Goal: Information Seeking & Learning: Learn about a topic

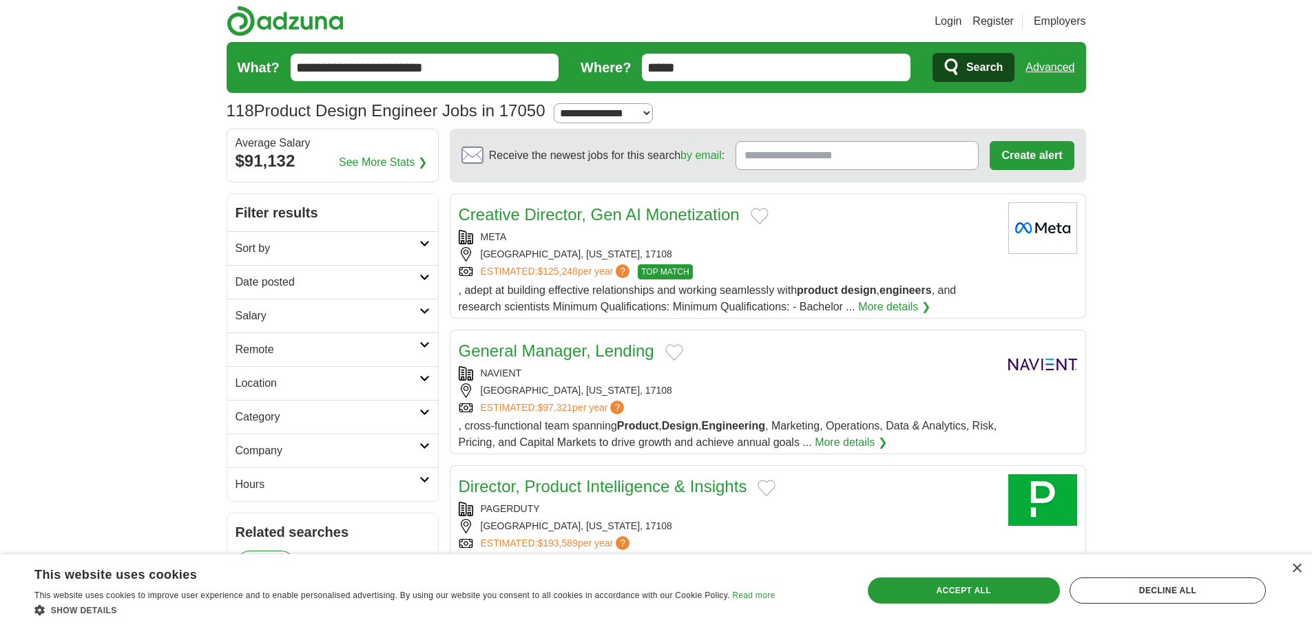
click at [424, 419] on link "Category" at bounding box center [332, 417] width 211 height 34
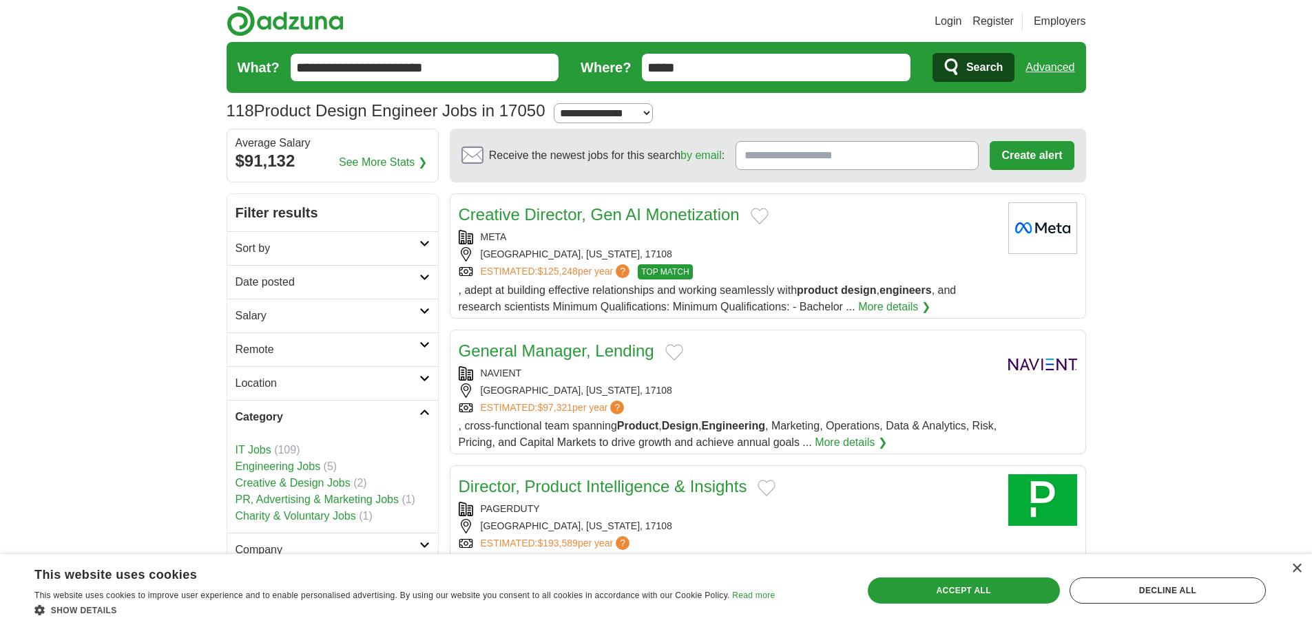
scroll to position [69, 0]
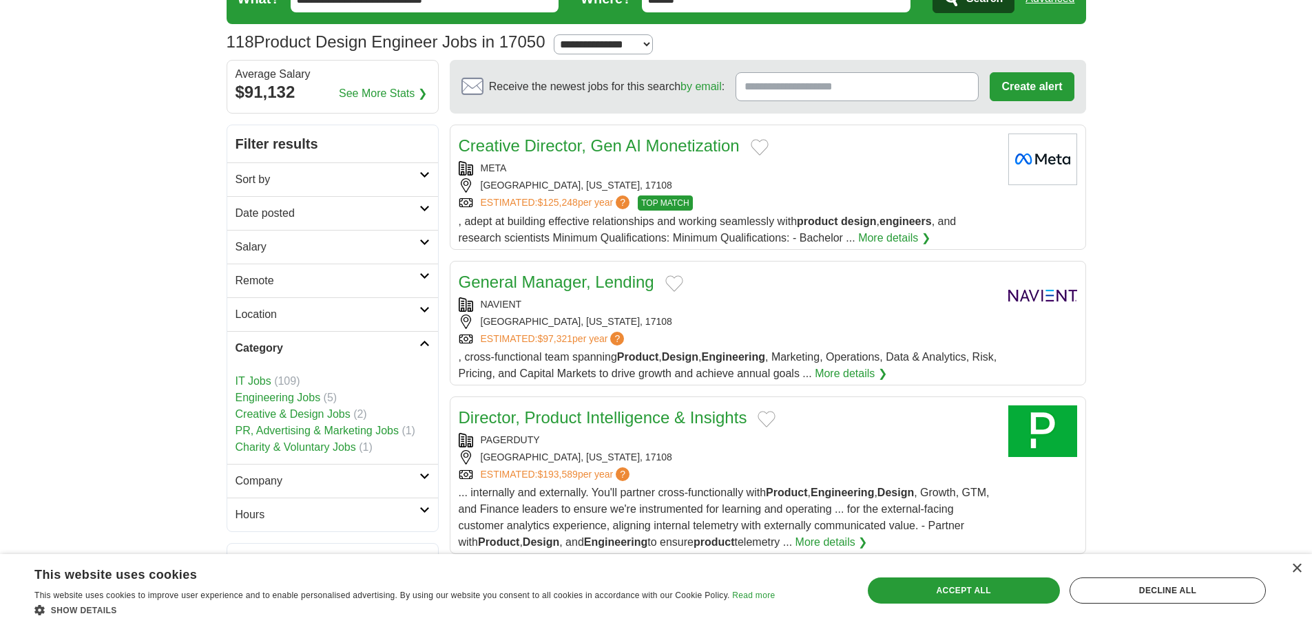
click at [313, 396] on link "Engineering Jobs" at bounding box center [277, 398] width 85 height 12
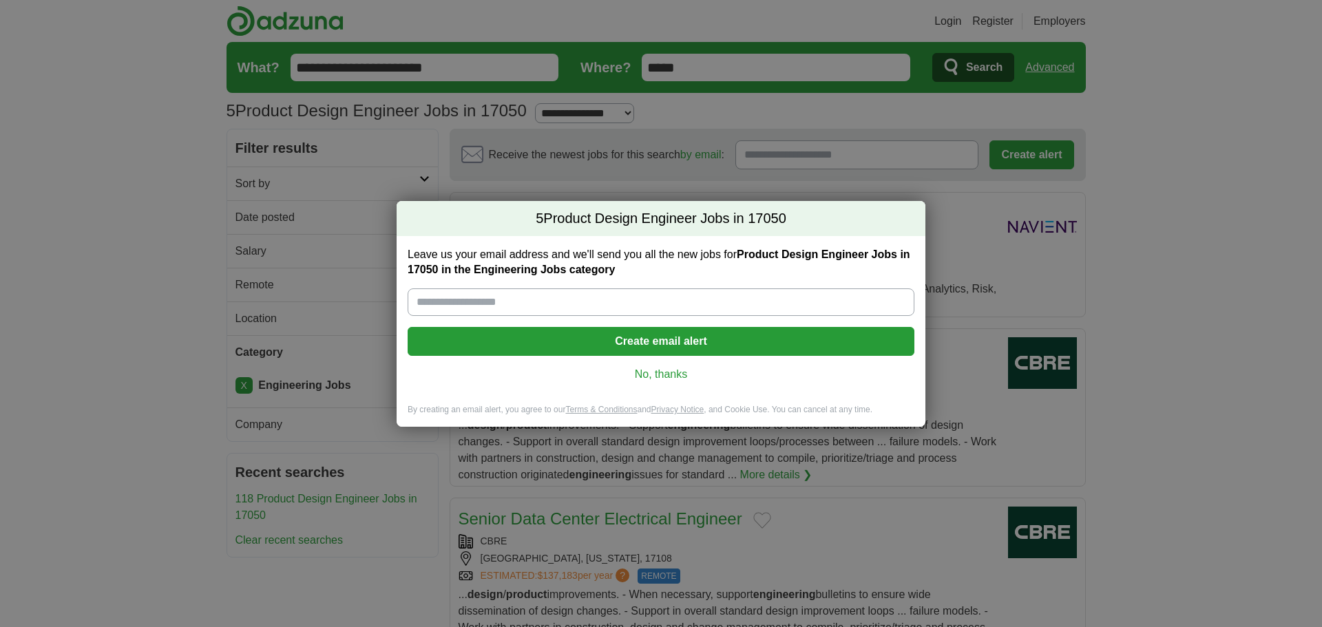
click at [655, 378] on link "No, thanks" at bounding box center [661, 374] width 485 height 15
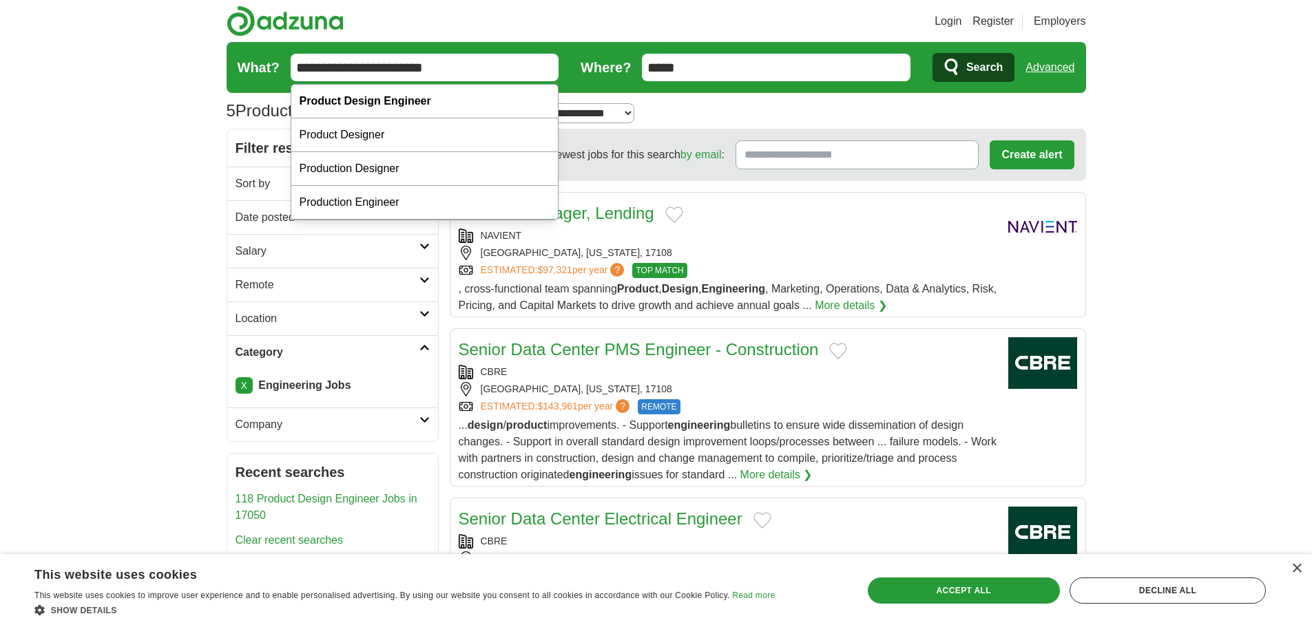
drag, startPoint x: 465, startPoint y: 69, endPoint x: 253, endPoint y: 94, distance: 214.3
click at [253, 94] on section "5 Product Design Engineer Jobs in 17050 Salary Salary Select a salary range Sal…" at bounding box center [656, 85] width 859 height 87
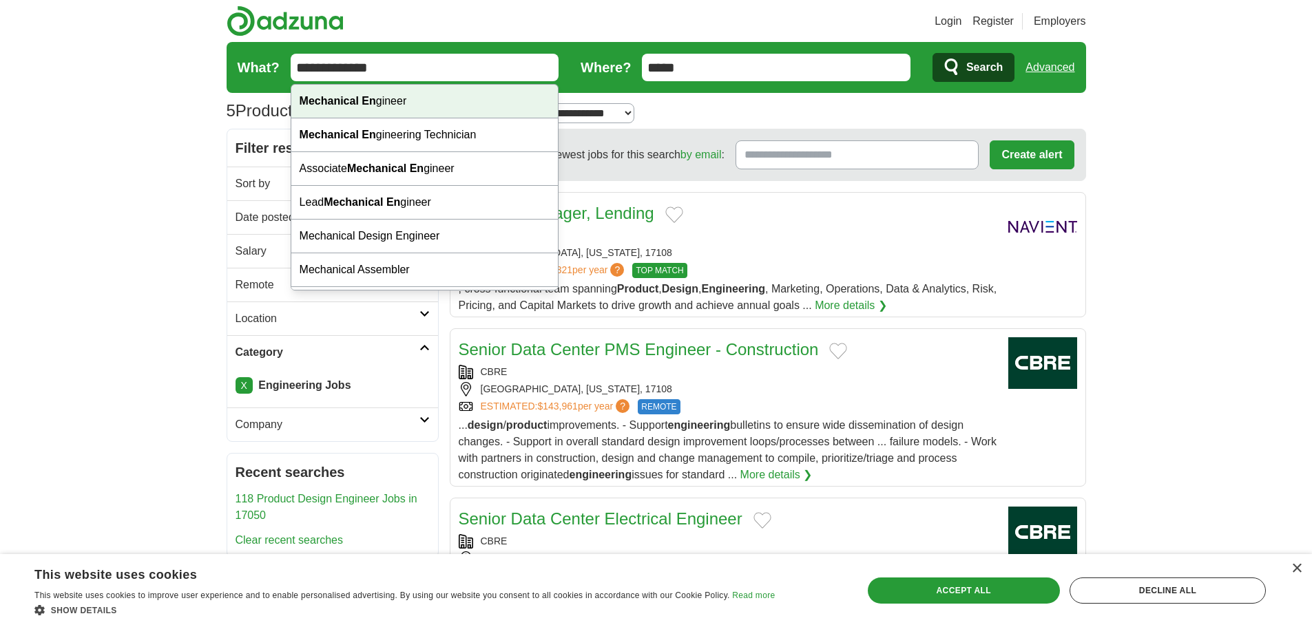
click at [335, 103] on strong "Mechanical En" at bounding box center [338, 101] width 76 height 12
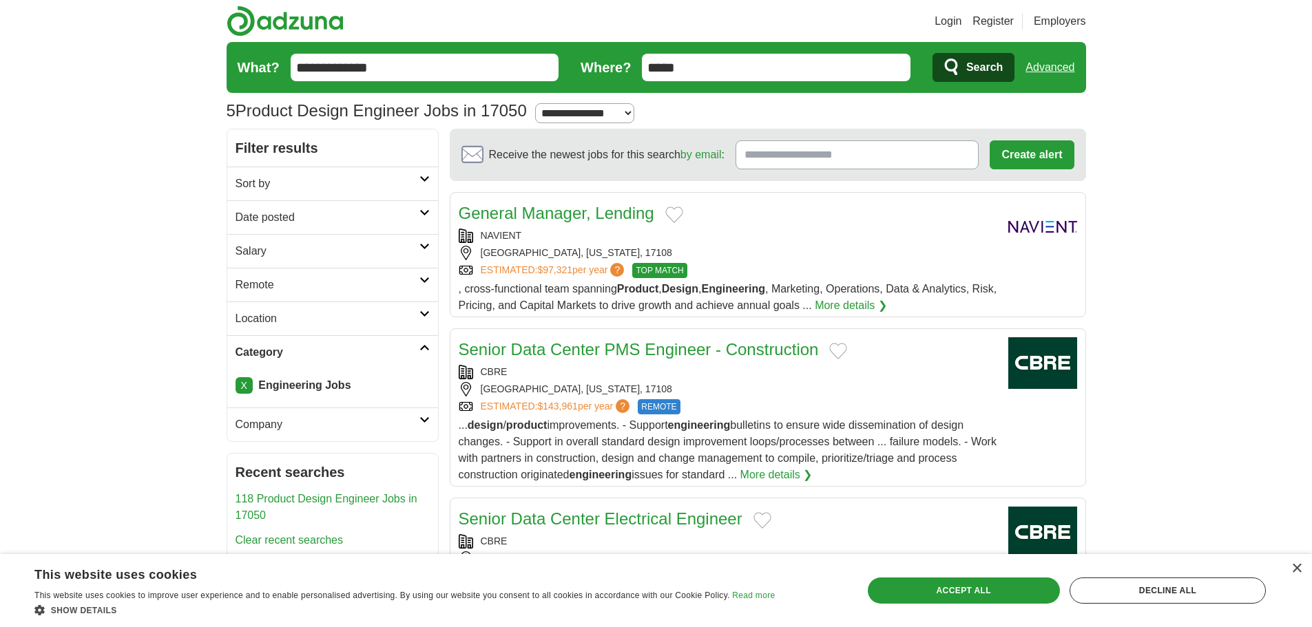
type input "**********"
click at [985, 69] on span "Search" at bounding box center [984, 68] width 36 height 28
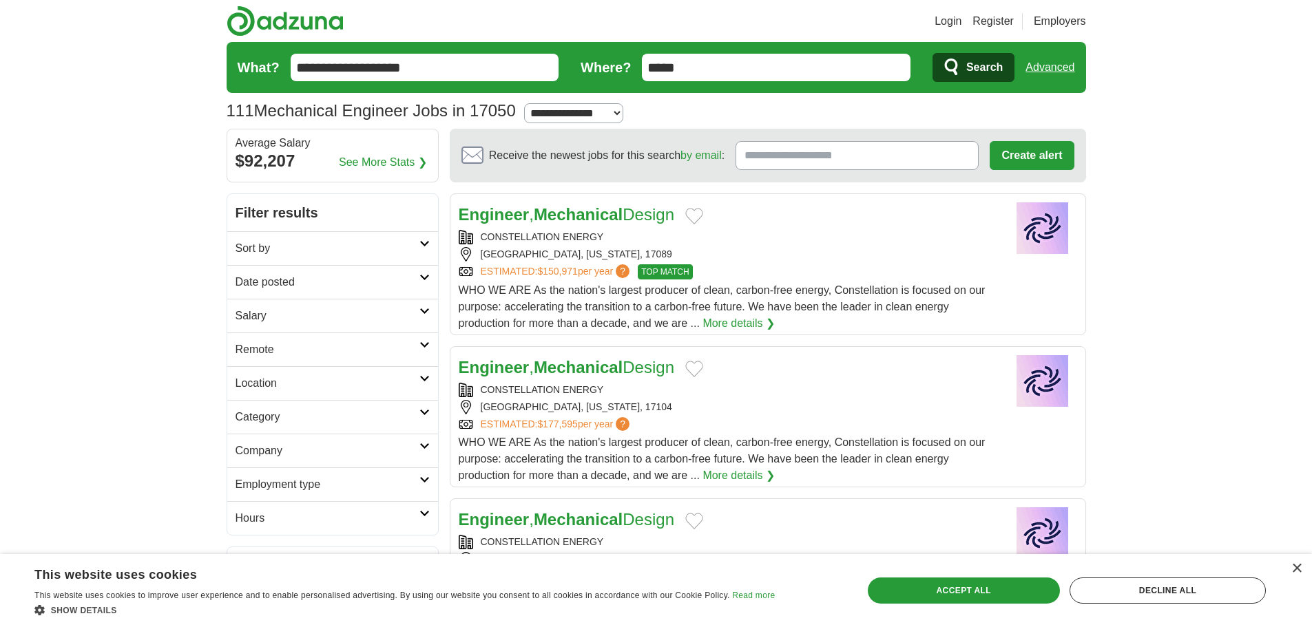
click at [427, 240] on icon at bounding box center [424, 243] width 10 height 7
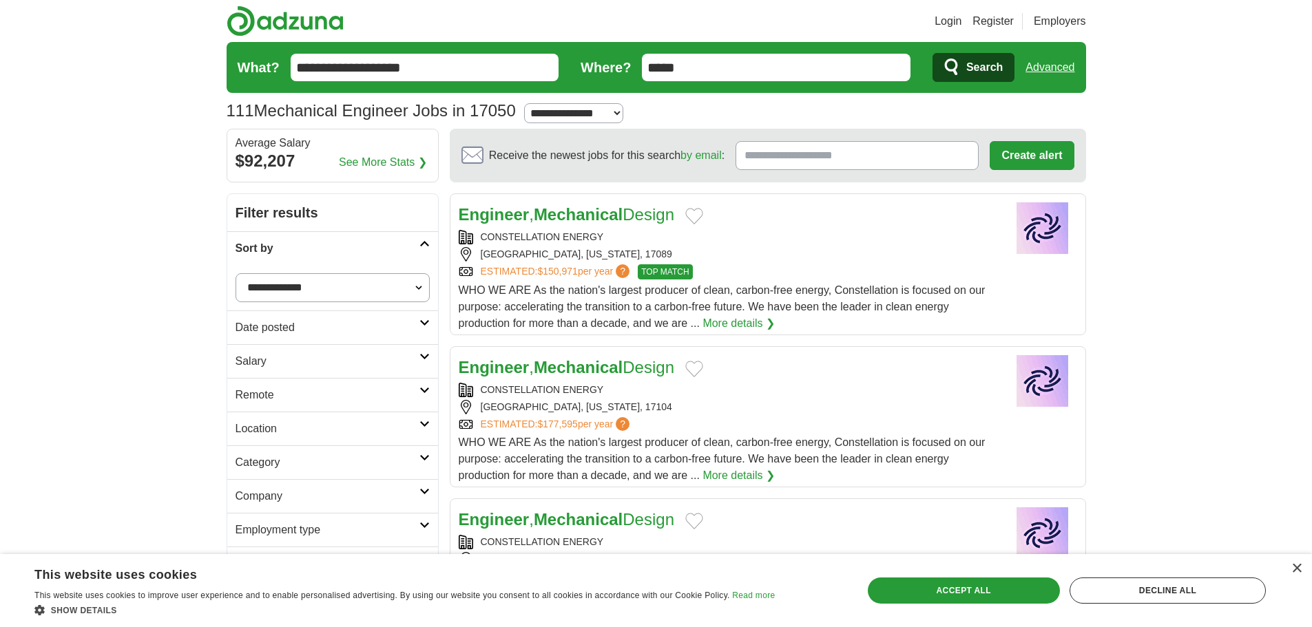
click at [421, 283] on select "**********" at bounding box center [332, 287] width 194 height 29
drag, startPoint x: 158, startPoint y: 368, endPoint x: 171, endPoint y: 366, distance: 13.2
click at [434, 426] on link "Location" at bounding box center [332, 429] width 211 height 34
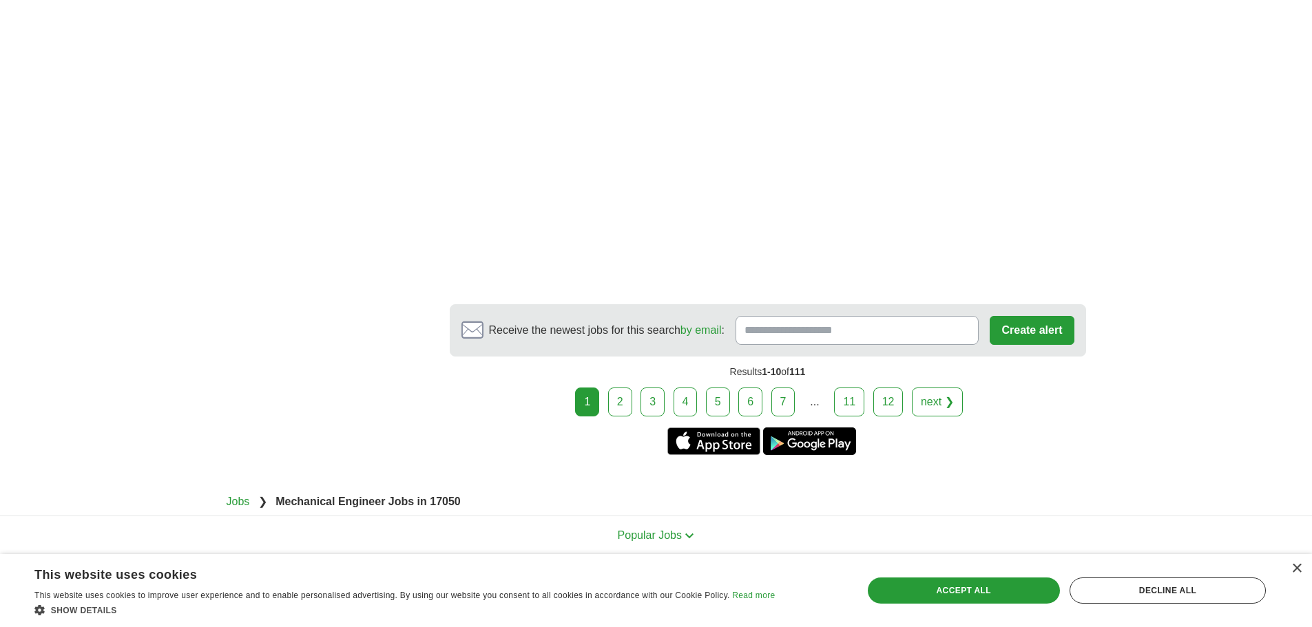
scroll to position [2066, 0]
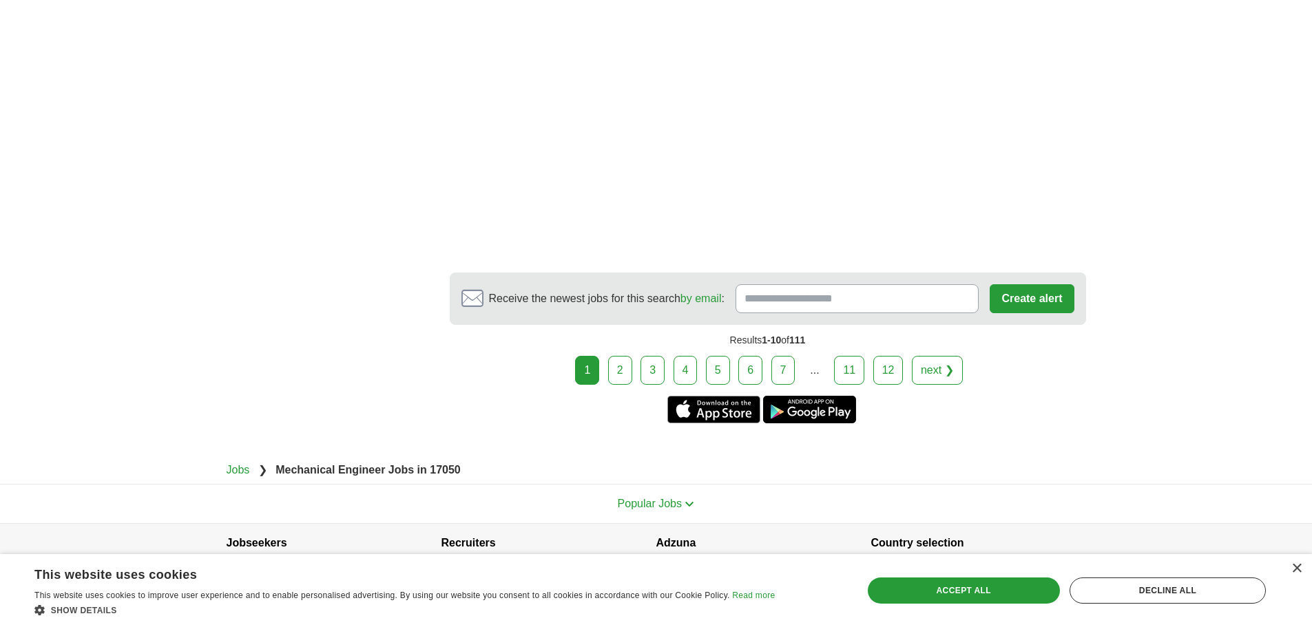
click at [625, 364] on link "2" at bounding box center [620, 370] width 24 height 29
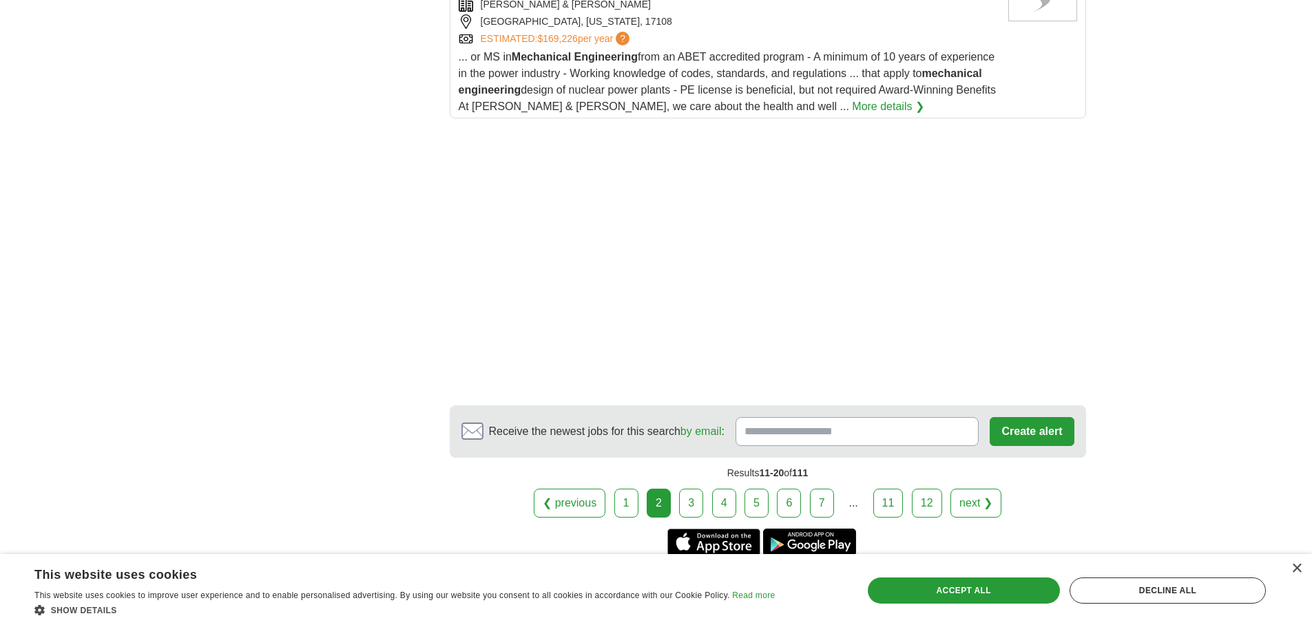
scroll to position [1790, 0]
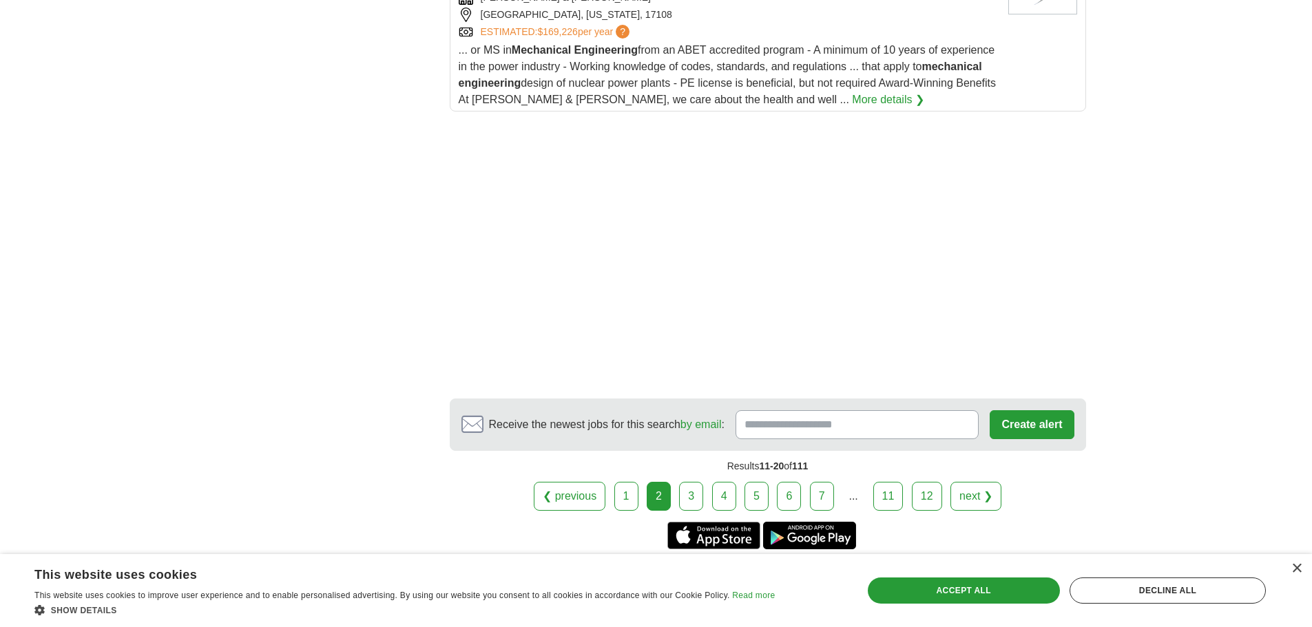
click at [694, 491] on link "3" at bounding box center [691, 496] width 24 height 29
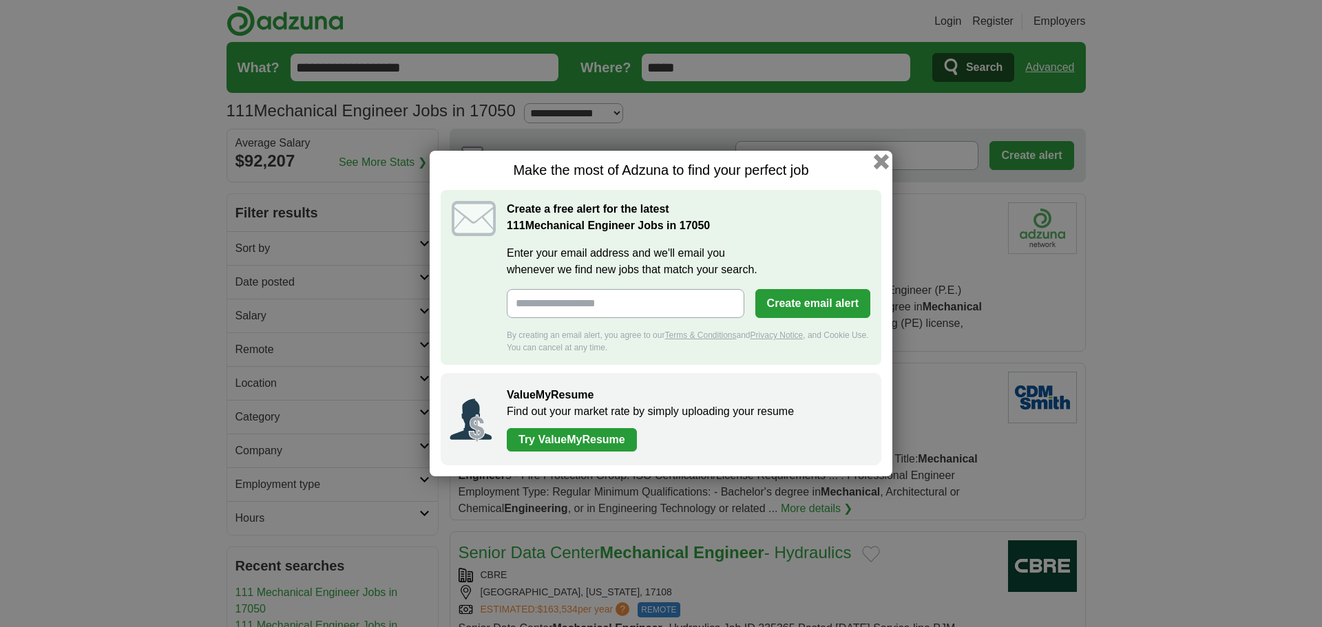
click at [883, 166] on button "button" at bounding box center [881, 161] width 15 height 15
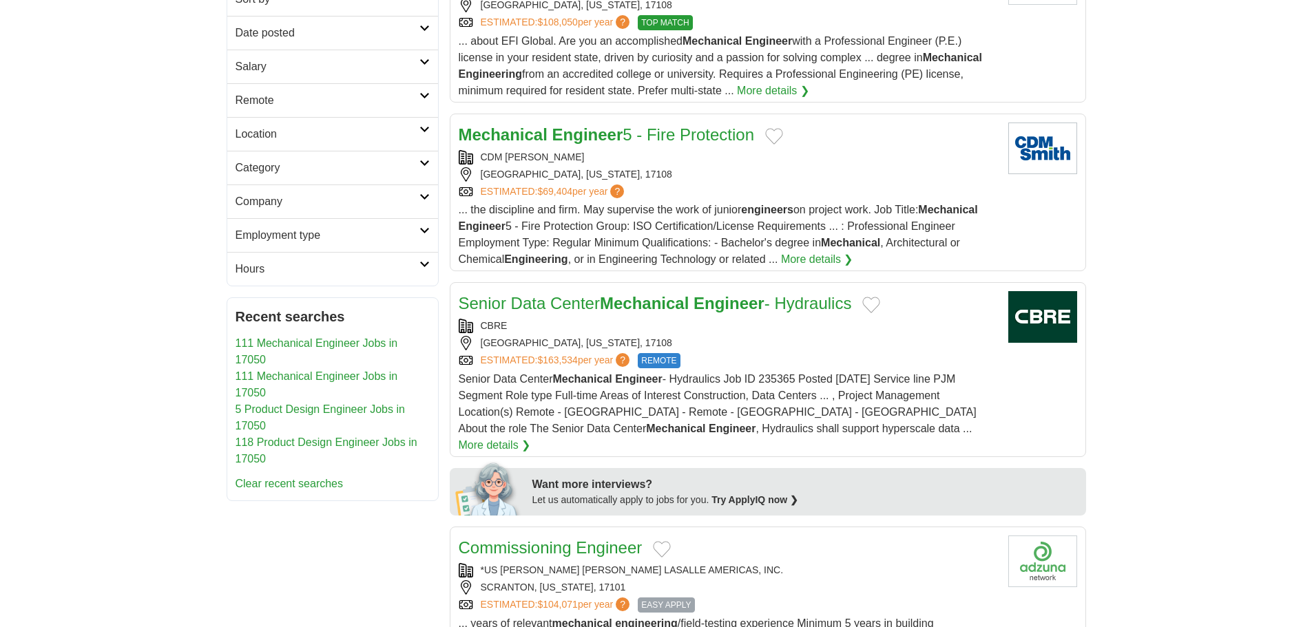
scroll to position [275, 0]
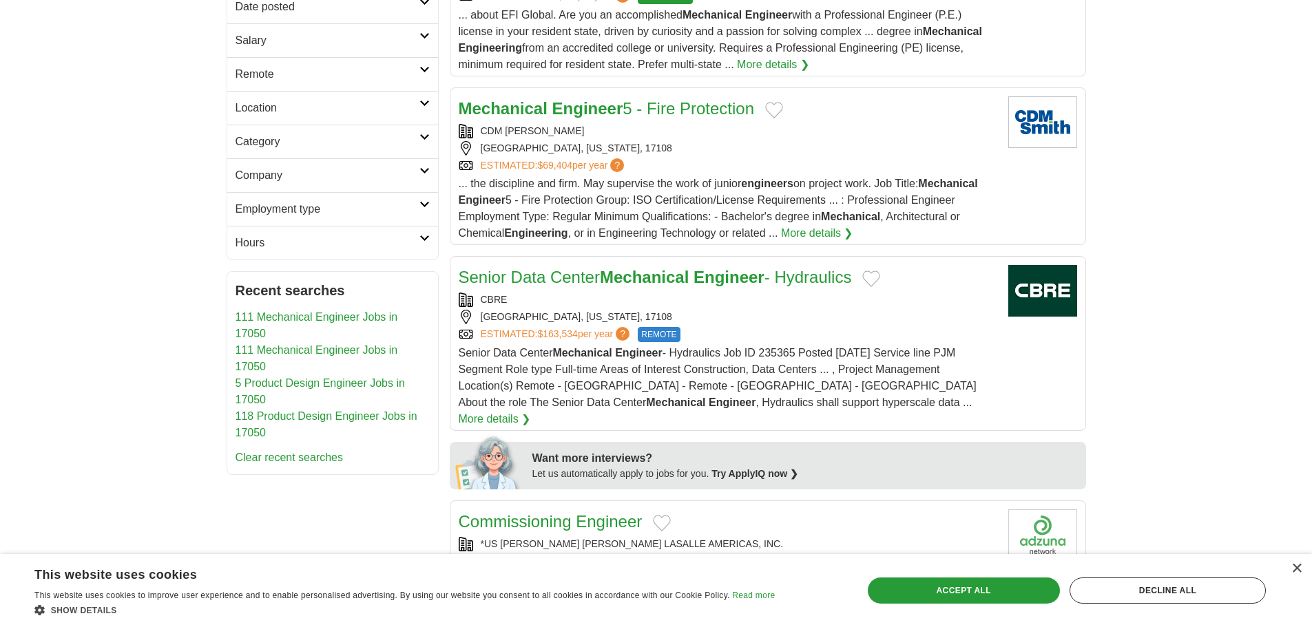
click at [313, 206] on h2 "Employment type" at bounding box center [327, 209] width 184 height 17
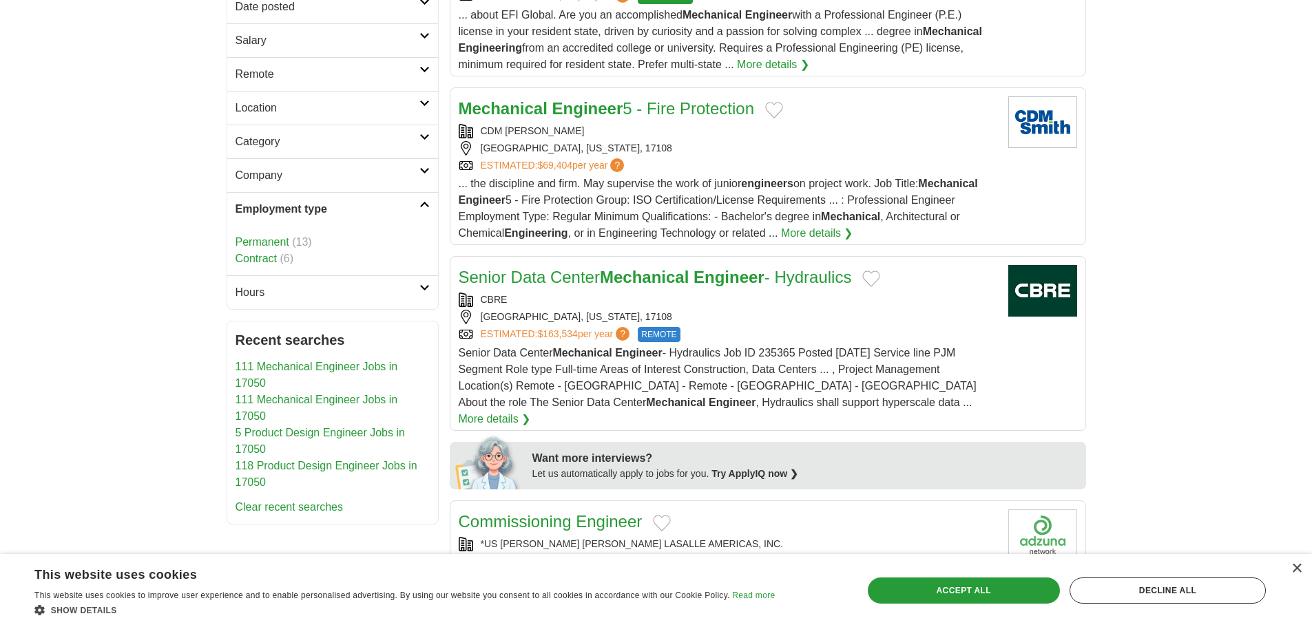
click at [270, 244] on link "Permanent" at bounding box center [262, 242] width 54 height 12
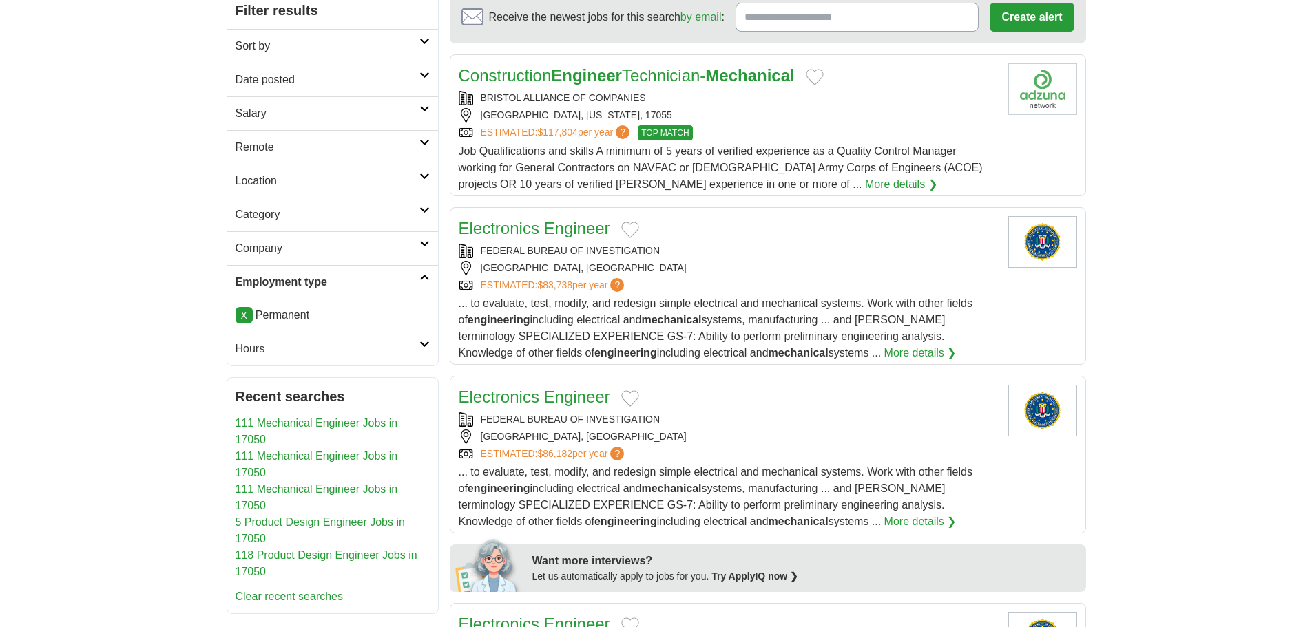
click at [417, 43] on h2 "Sort by" at bounding box center [327, 46] width 184 height 17
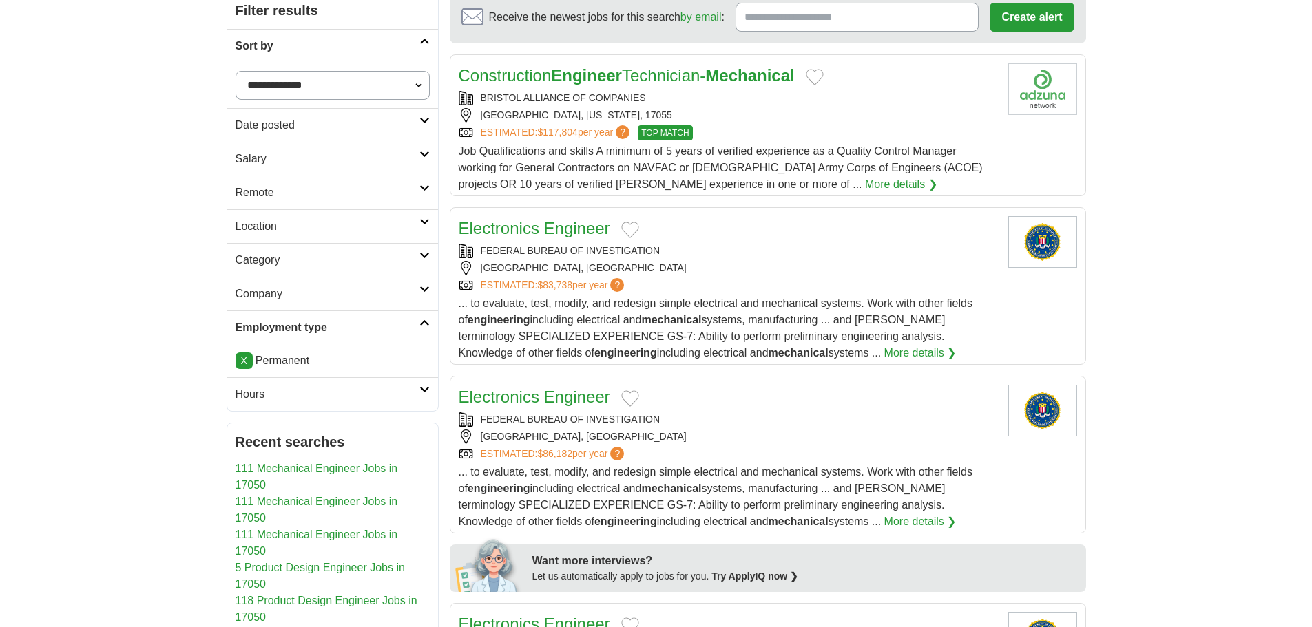
click at [409, 81] on select "**********" at bounding box center [332, 85] width 194 height 29
select select "**********"
click at [235, 71] on select "**********" at bounding box center [332, 85] width 194 height 29
click at [248, 360] on link "X" at bounding box center [243, 361] width 17 height 17
click at [244, 363] on link "X" at bounding box center [243, 361] width 17 height 17
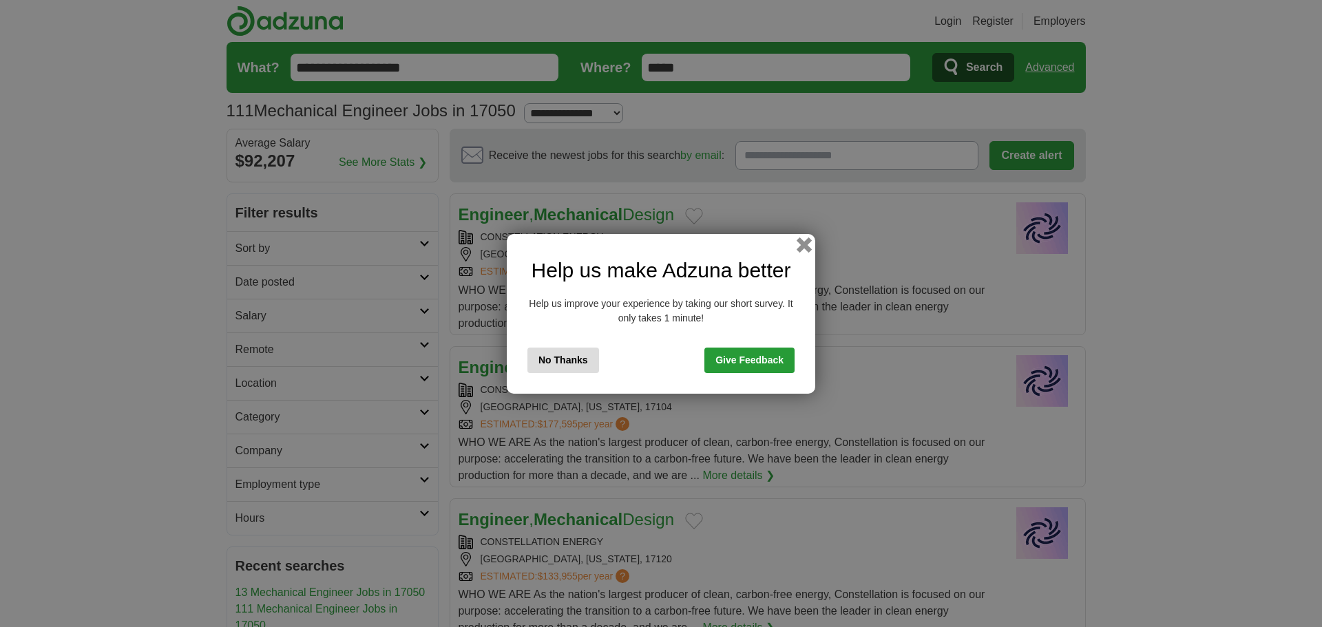
click at [803, 244] on button "button" at bounding box center [804, 244] width 15 height 15
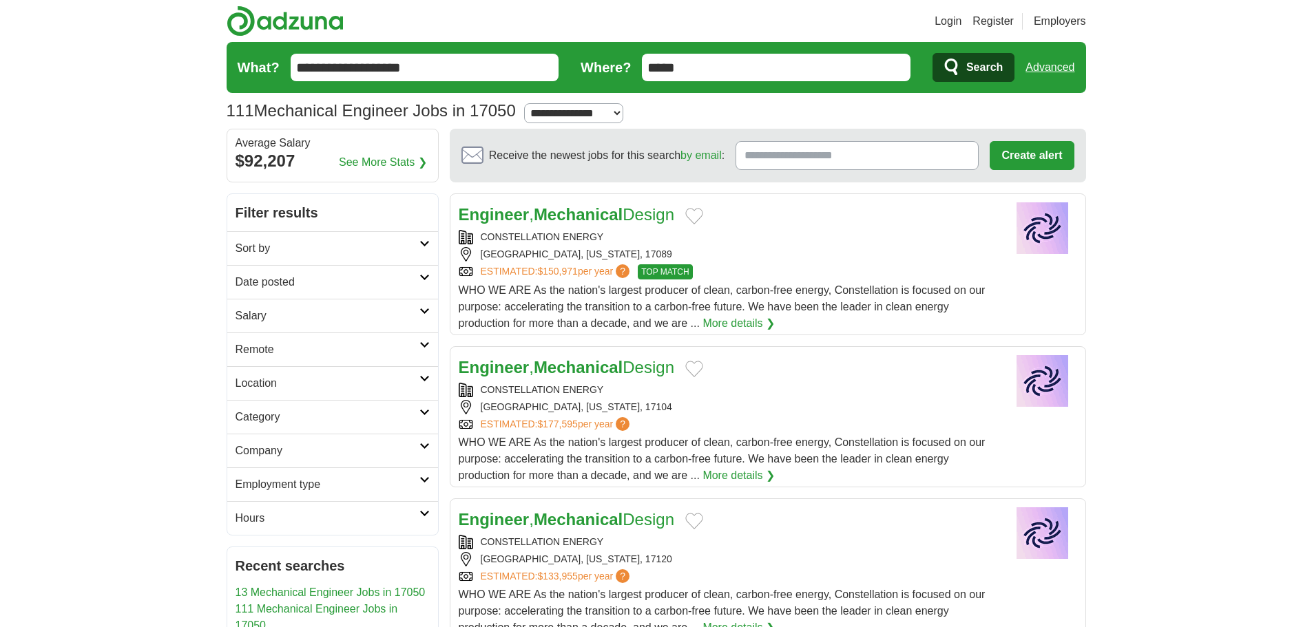
click at [410, 416] on h2 "Category" at bounding box center [327, 417] width 184 height 17
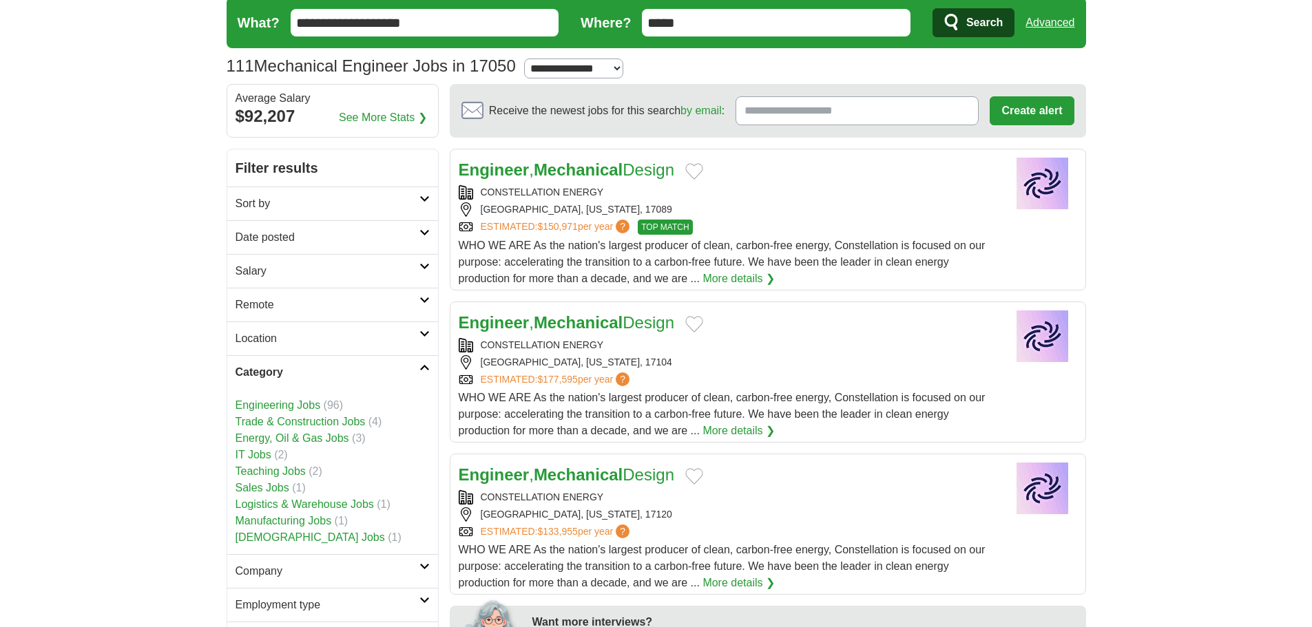
scroll to position [69, 0]
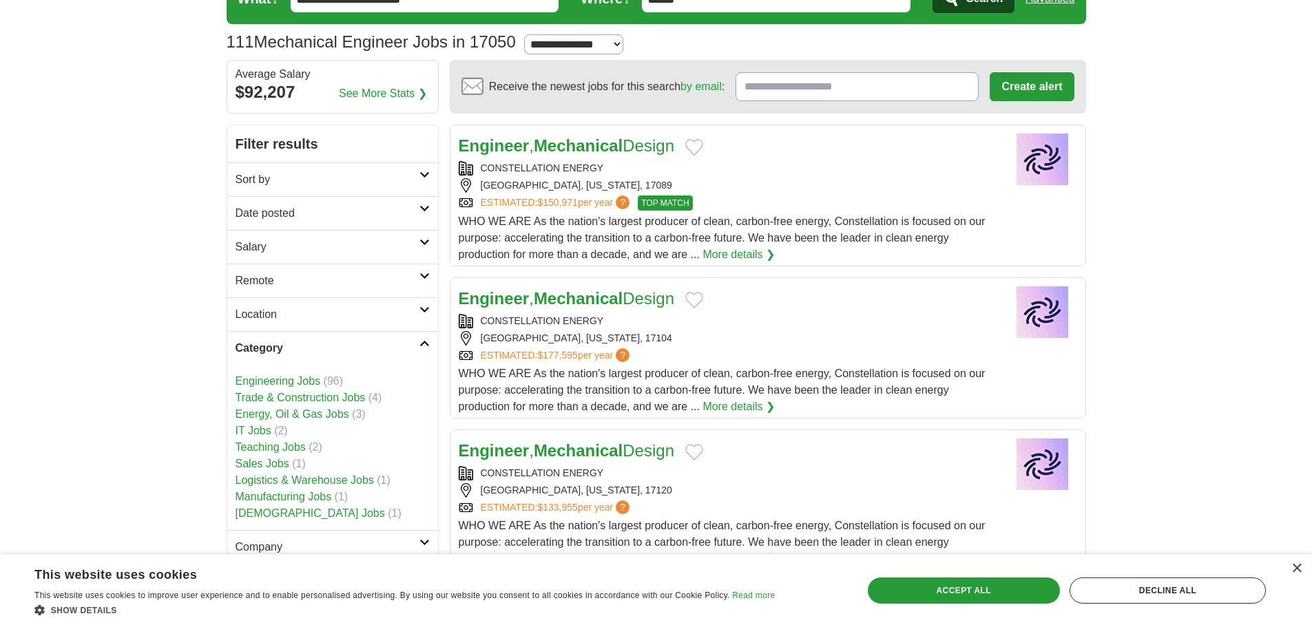
click at [302, 377] on link "Engineering Jobs" at bounding box center [277, 381] width 85 height 12
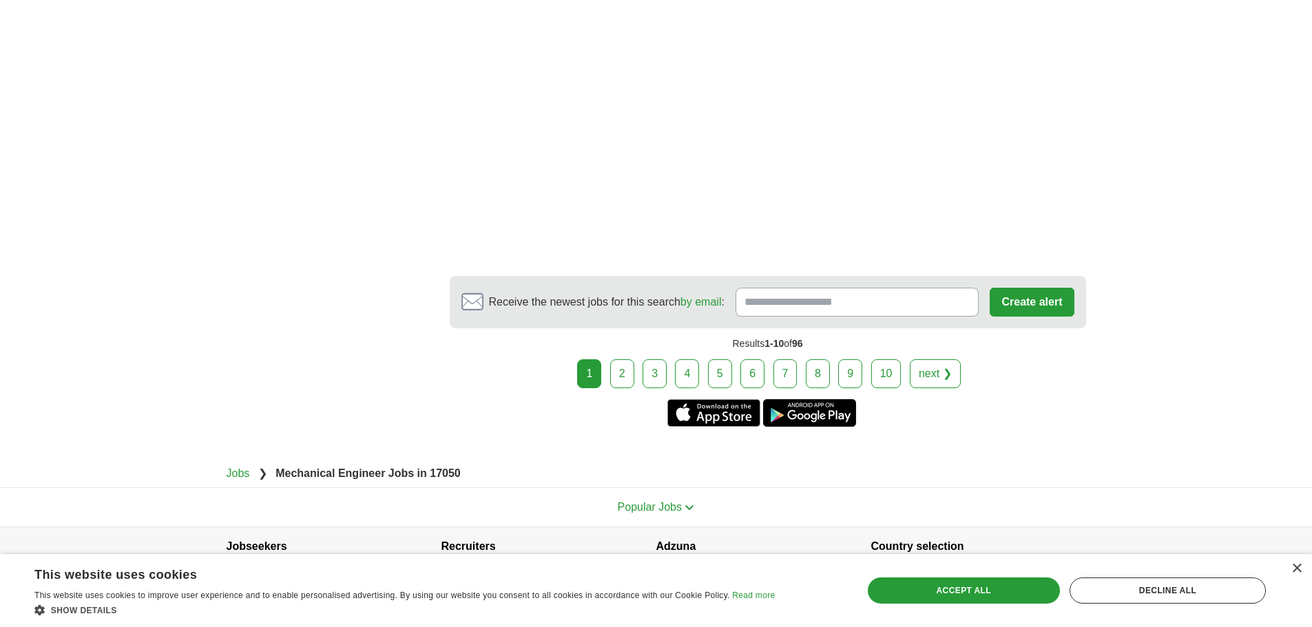
scroll to position [2243, 0]
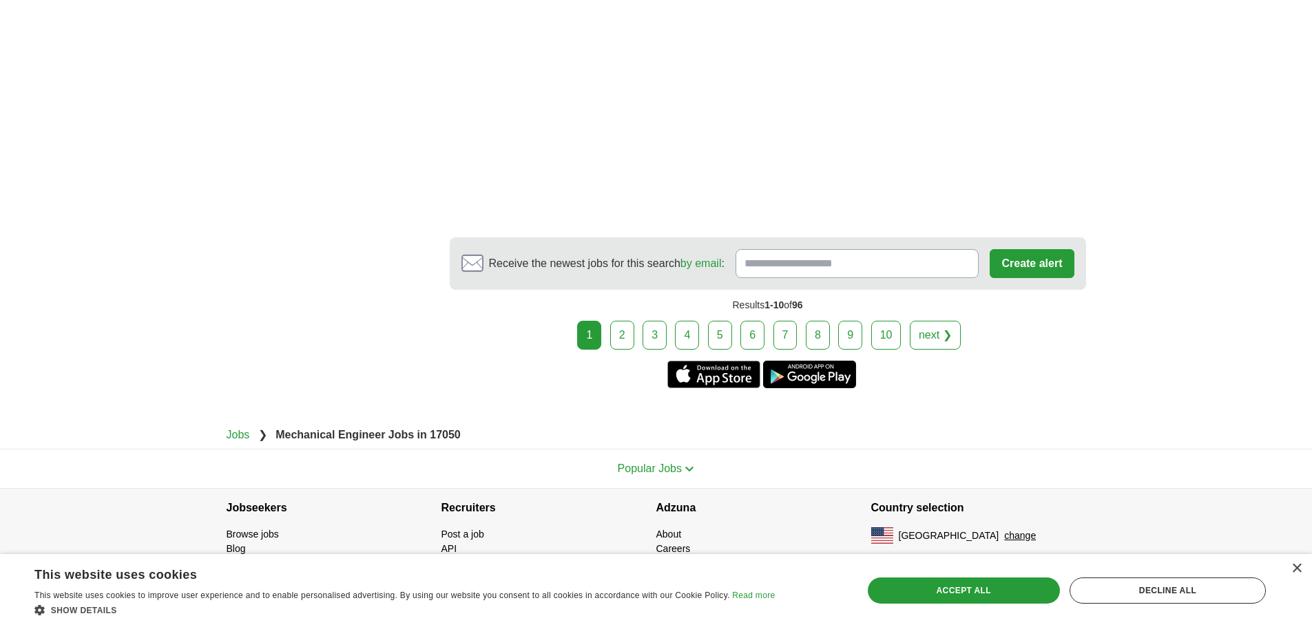
click at [622, 335] on link "2" at bounding box center [622, 335] width 24 height 29
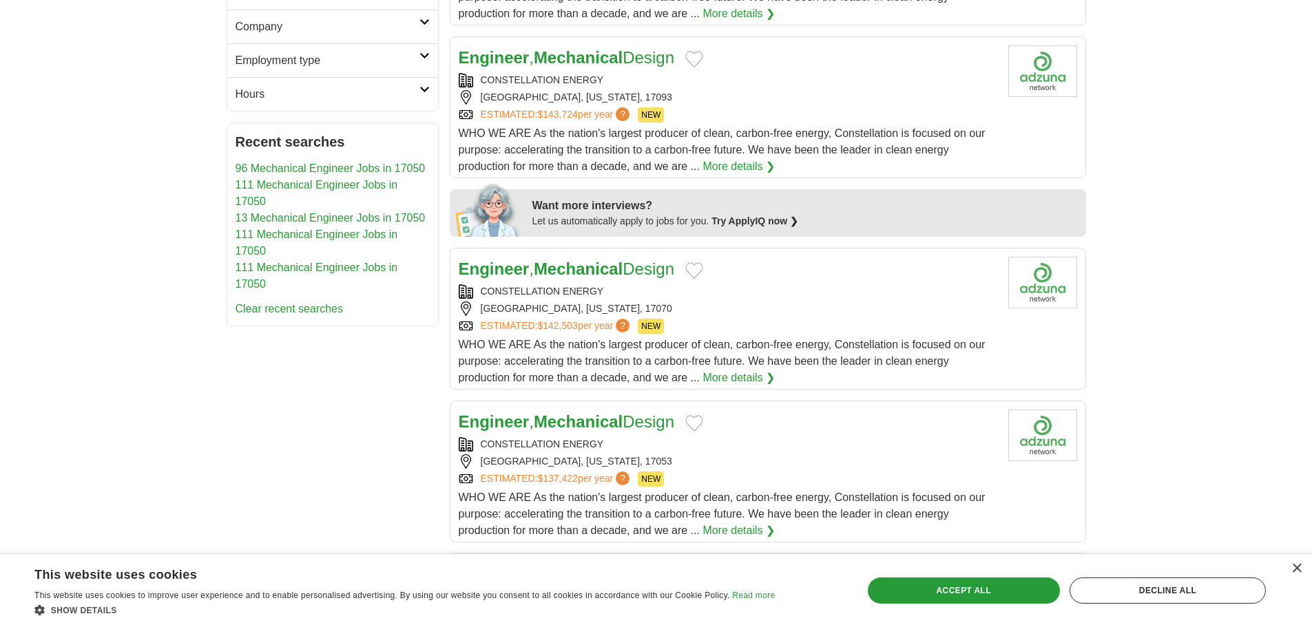
scroll to position [482, 0]
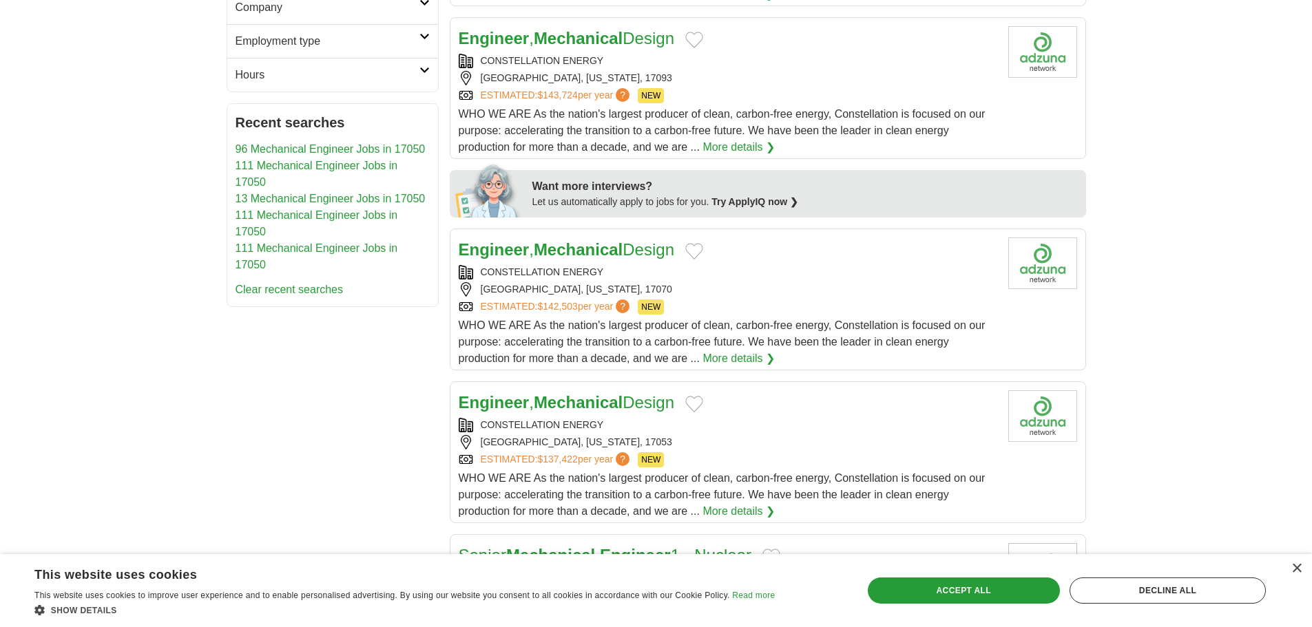
click at [620, 246] on strong "Mechanical" at bounding box center [578, 249] width 89 height 19
click at [746, 350] on link "More details ❯" at bounding box center [738, 358] width 72 height 17
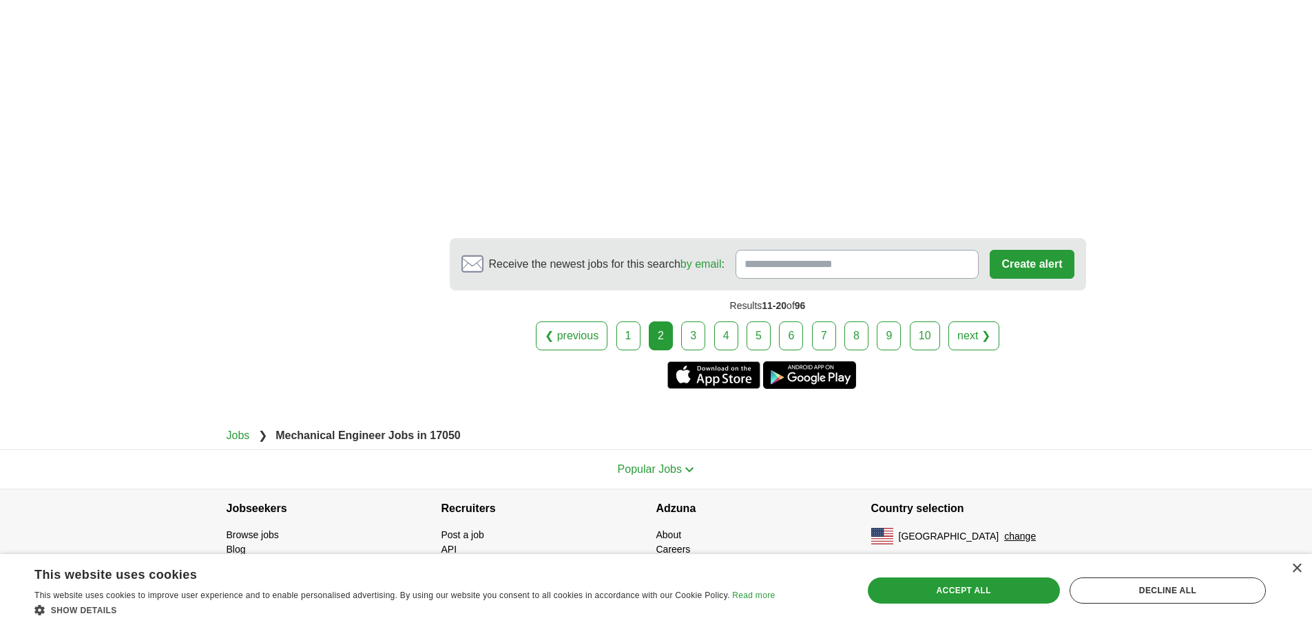
scroll to position [2383, 0]
click at [692, 322] on link "3" at bounding box center [693, 335] width 24 height 29
click at [694, 332] on link "3" at bounding box center [693, 335] width 24 height 29
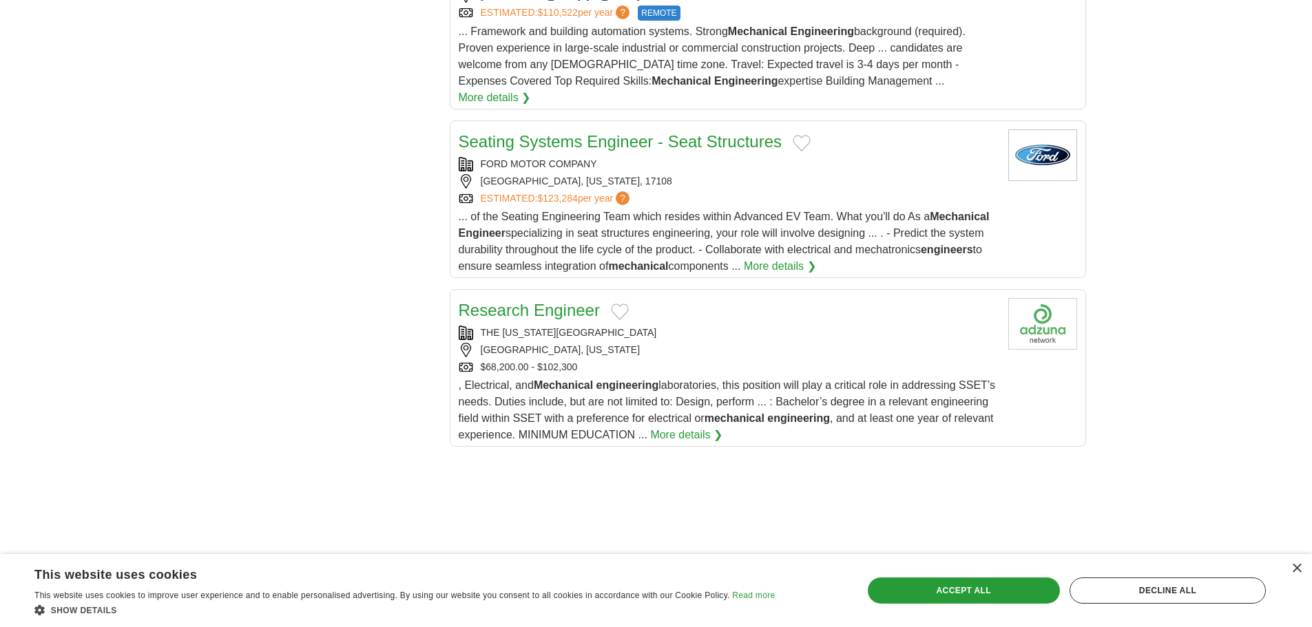
scroll to position [1515, 0]
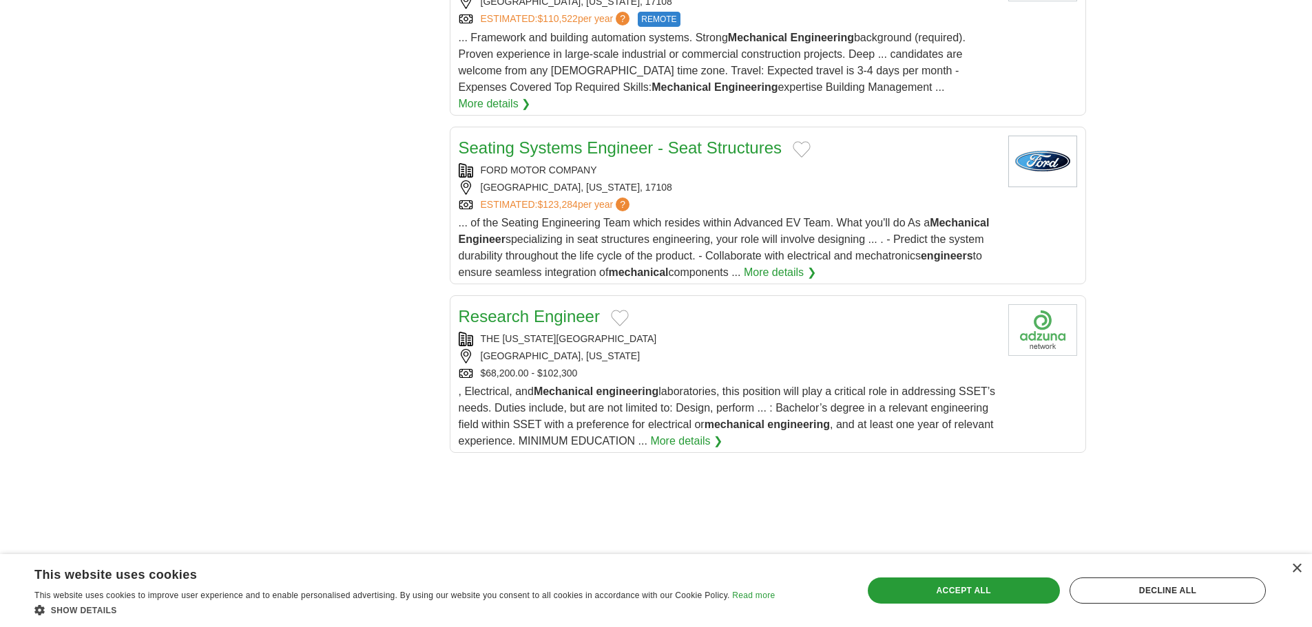
click at [694, 138] on link "Seating Systems Engineer - Seat Structures" at bounding box center [621, 147] width 324 height 19
click at [1033, 136] on img at bounding box center [1042, 162] width 69 height 52
